Goal: Use online tool/utility

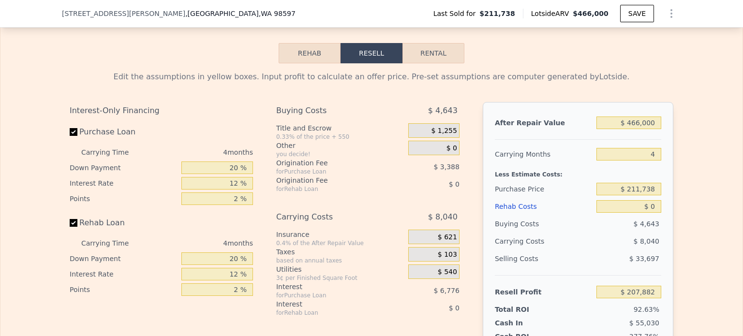
scroll to position [1350, 0]
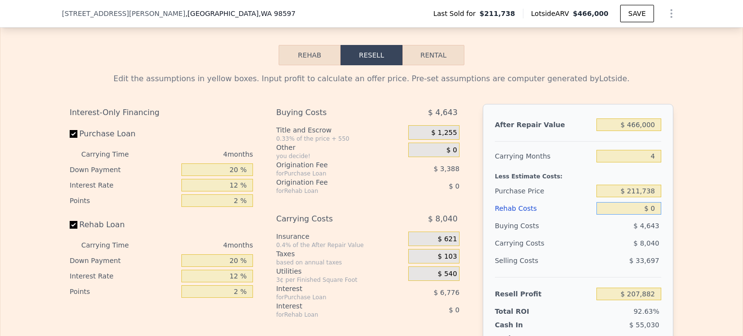
drag, startPoint x: 648, startPoint y: 215, endPoint x: 656, endPoint y: 216, distance: 7.8
click at [656, 215] on input "$ 0" at bounding box center [628, 208] width 65 height 13
type input "$ 60"
type input "$ 207,821"
type input "$ 60,000"
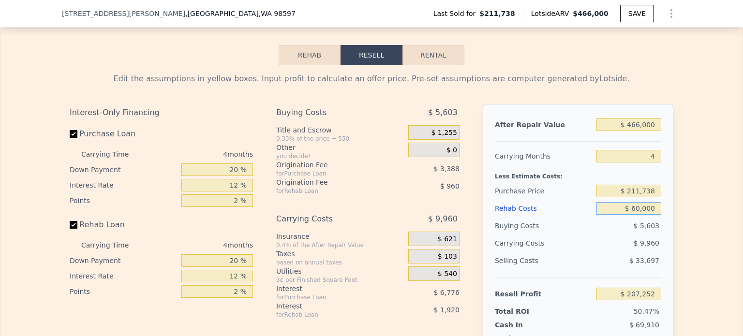
type input "$ 145,002"
type input "$ 60,000"
click at [701, 178] on div "Edit the assumptions in yellow boxes. Input profit to calculate an offer price.…" at bounding box center [371, 245] width 742 height 360
drag, startPoint x: 644, startPoint y: 162, endPoint x: 681, endPoint y: 174, distance: 38.8
click at [665, 170] on div "After Repair Value $ 466,000 Carrying Months 4 Less Estimate Costs: Purchase Pr…" at bounding box center [577, 238] width 190 height 269
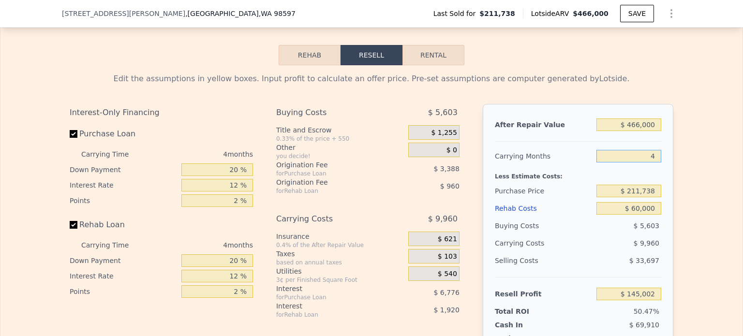
type input "6"
type input "$ 140,021"
type input "6"
click at [681, 174] on div "Edit the assumptions in yellow boxes. Input profit to calculate an offer price.…" at bounding box center [371, 245] width 742 height 360
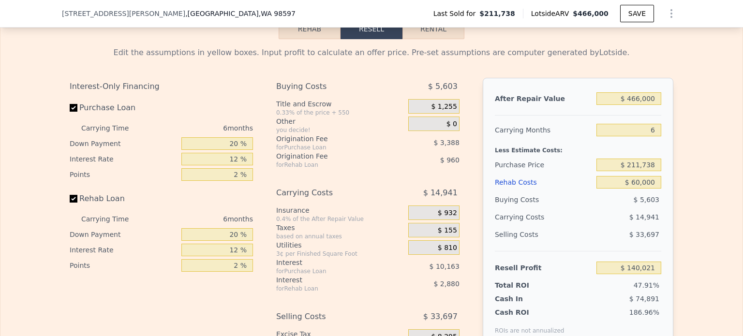
scroll to position [1398, 0]
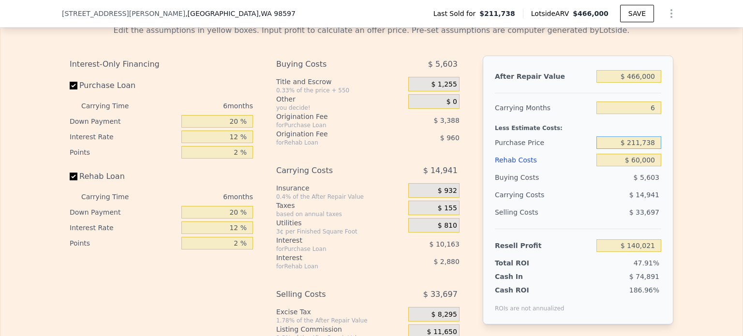
drag, startPoint x: 627, startPoint y: 147, endPoint x: 708, endPoint y: 151, distance: 81.3
click at [703, 150] on div "Edit the assumptions in yellow boxes. Input profit to calculate an offer price.…" at bounding box center [371, 197] width 742 height 360
type input "$ 260,000"
click at [708, 151] on div "Edit the assumptions in yellow boxes. Input profit to calculate an offer price.…" at bounding box center [371, 197] width 742 height 360
type input "$ 88,510"
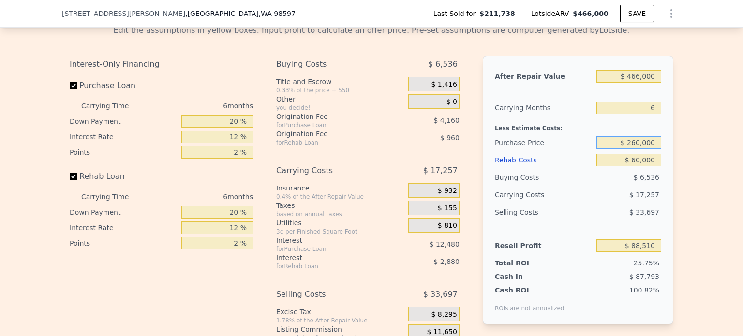
drag, startPoint x: 630, startPoint y: 148, endPoint x: 661, endPoint y: 148, distance: 30.9
click at [661, 148] on div "After Repair Value $ 466,000 Carrying Months 6 Less Estimate Costs: Purchase Pr…" at bounding box center [577, 190] width 190 height 269
type input "$ 280,000"
click at [707, 153] on div "Edit the assumptions in yellow boxes. Input profit to calculate an offer price.…" at bounding box center [371, 197] width 742 height 360
type input "$ 67,164"
